Goal: Complete application form: Complete application form

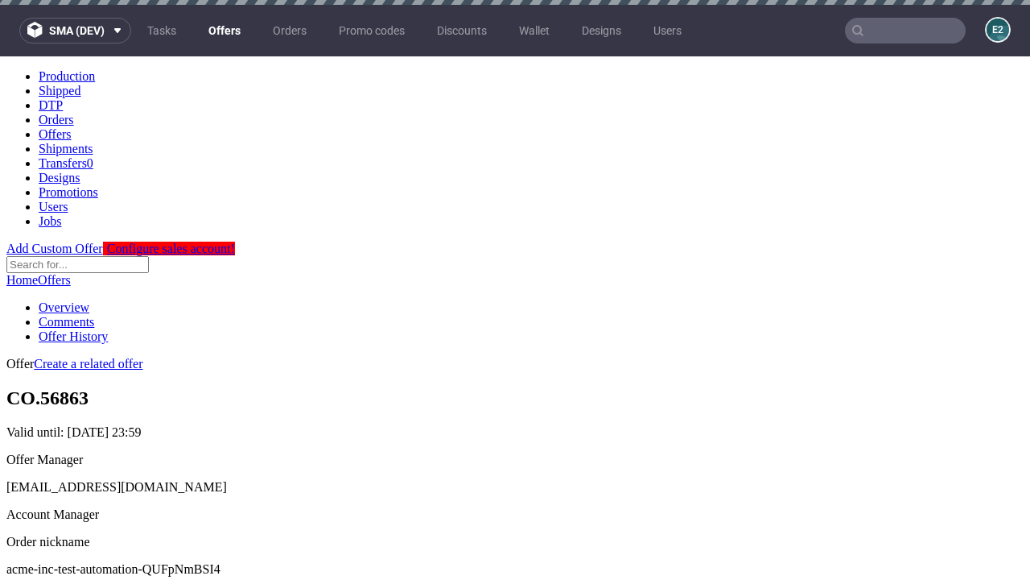
scroll to position [5, 0]
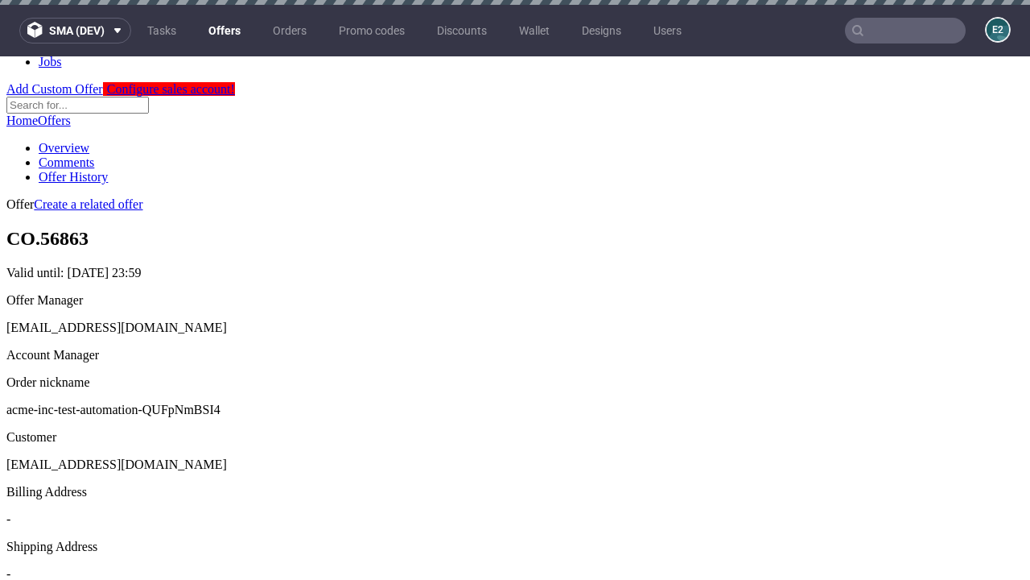
scroll to position [5, 0]
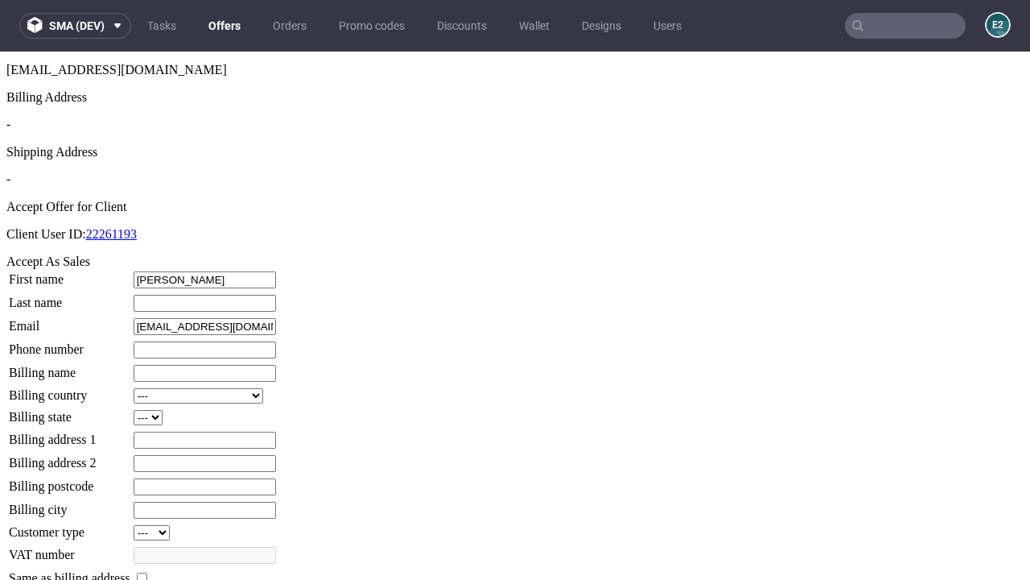
type input "[PERSON_NAME]"
type input "1509813888"
type input "Marlen38"
select select "13"
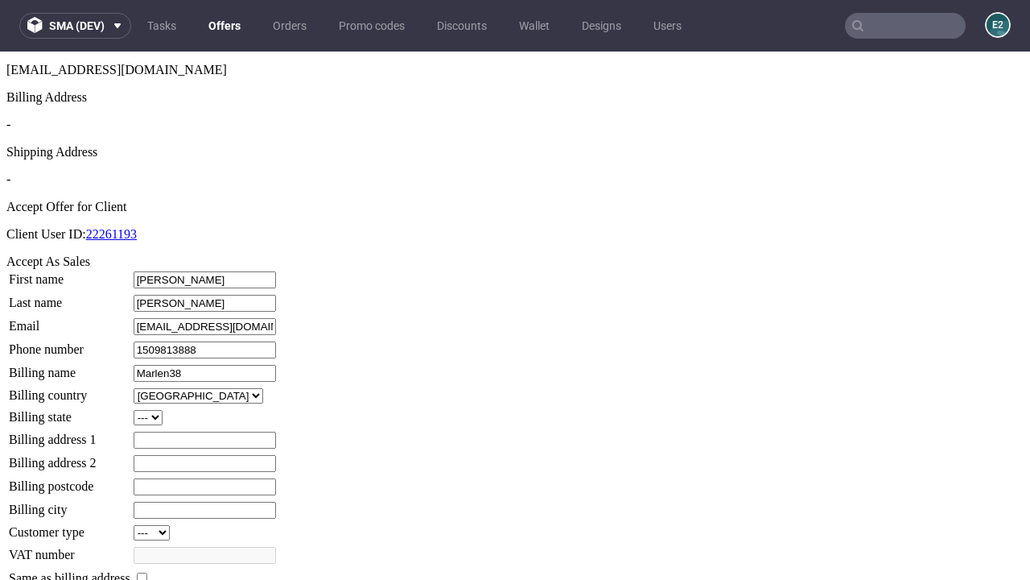
select select "132"
type input "Marlen38"
type input "5 [PERSON_NAME] Green"
type input "ZN97 6OO"
type input "Castle Dach"
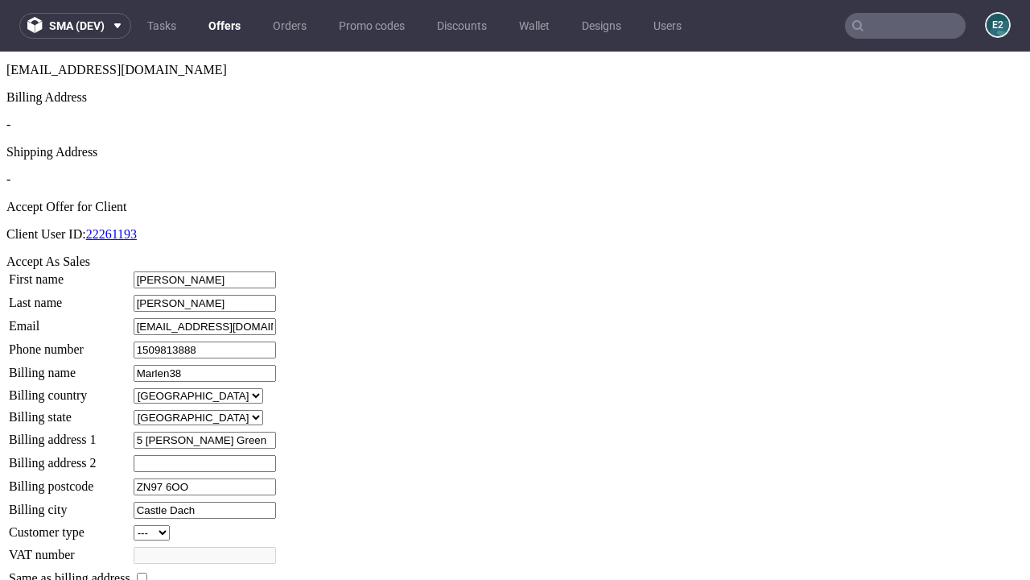
click at [147, 572] on input "checkbox" at bounding box center [142, 577] width 10 height 10
checkbox input "true"
type input "Marlen38"
select select "13"
type input "5 [PERSON_NAME] Green"
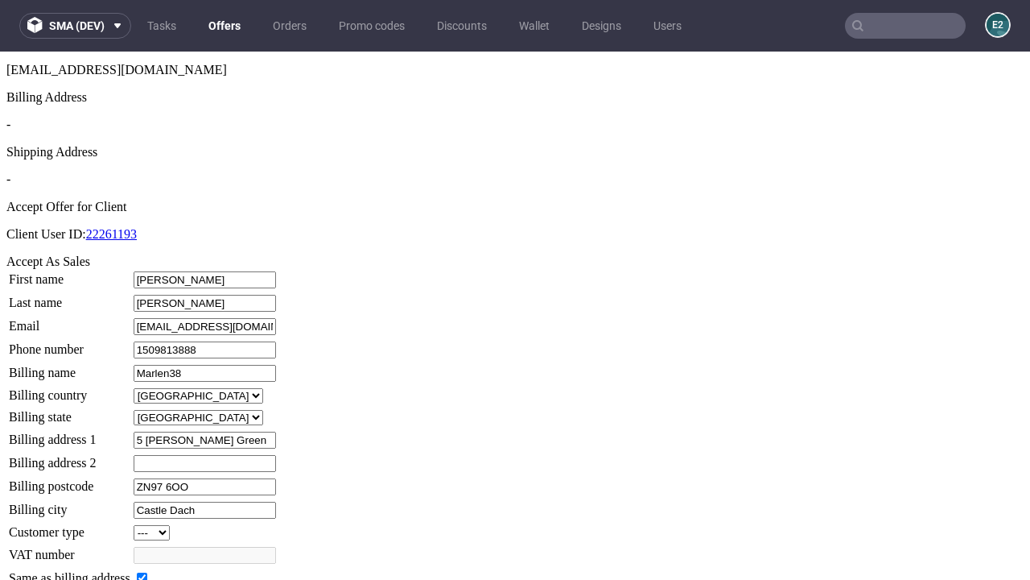
type input "ZN97 6OO"
type input "Castle Dach"
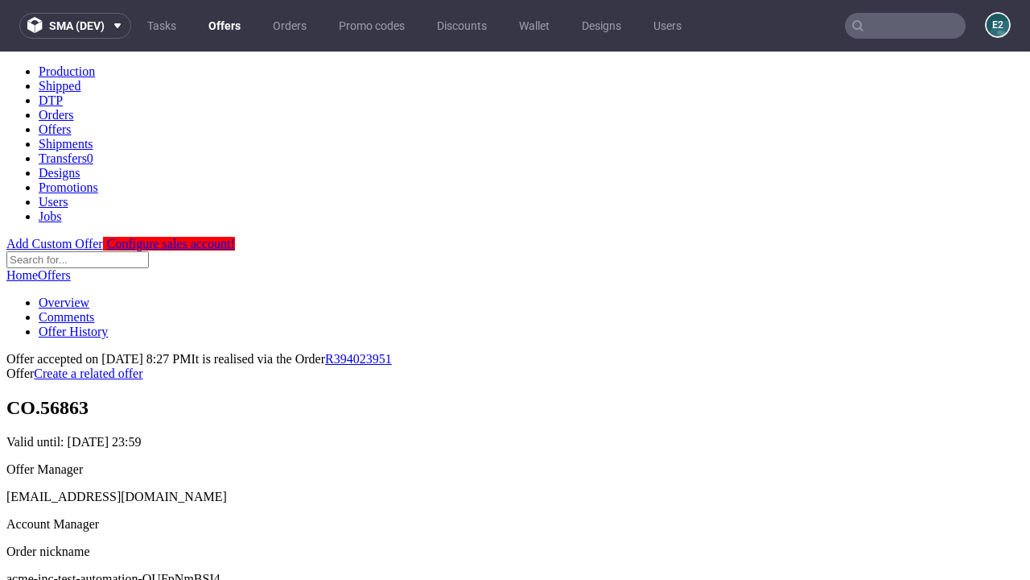
scroll to position [0, 0]
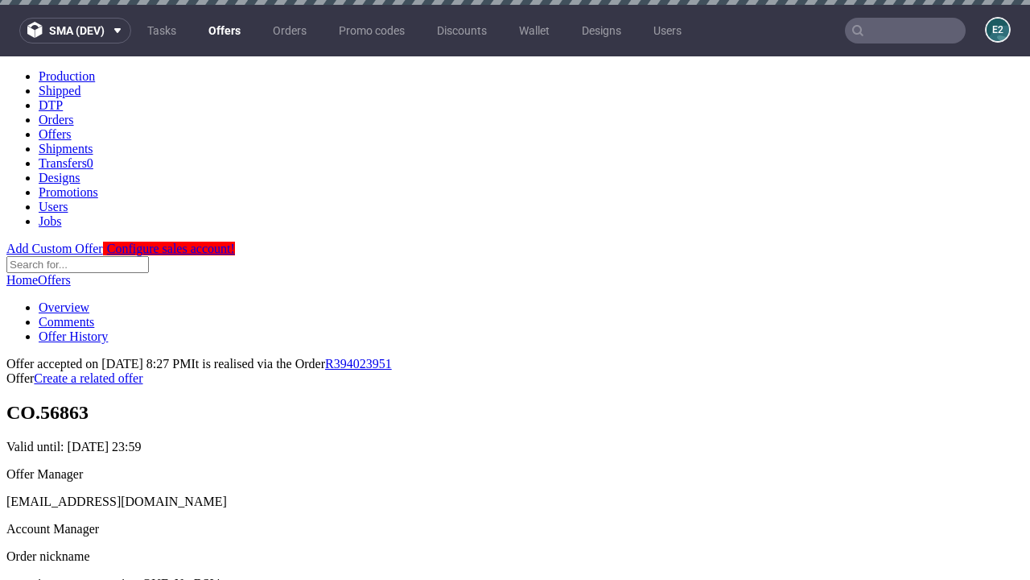
type input "[DATE]"
select select "12214305"
type input "In progress..."
